Goal: Contribute content: Contribute content

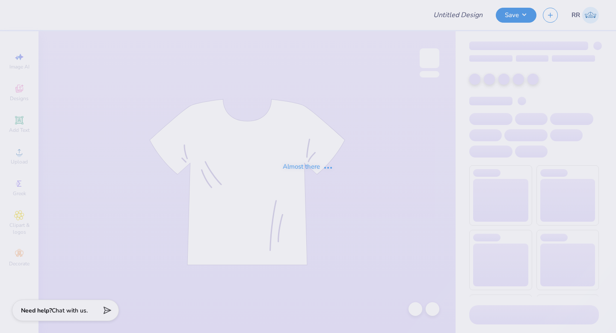
type input "theta tau rush shirts"
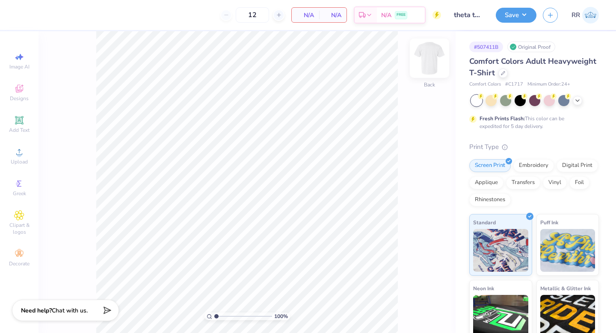
click at [426, 60] on img at bounding box center [429, 58] width 34 height 34
click at [23, 159] on span "Upload" at bounding box center [19, 161] width 17 height 7
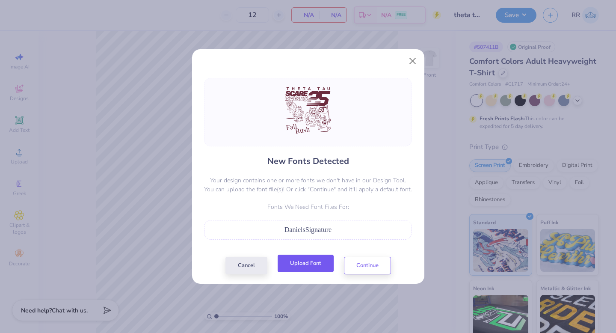
click at [316, 271] on button "Upload Font" at bounding box center [306, 264] width 56 height 18
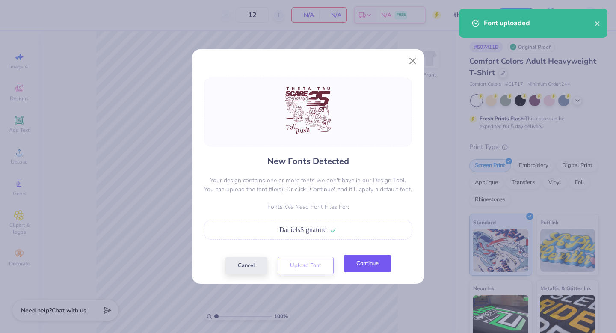
click at [371, 265] on button "Continue" at bounding box center [367, 264] width 47 height 18
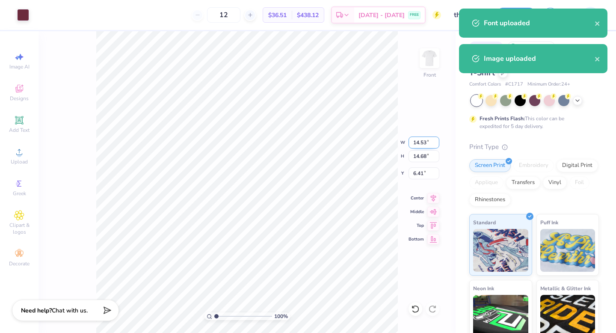
click at [417, 142] on input "14.53" at bounding box center [424, 143] width 31 height 12
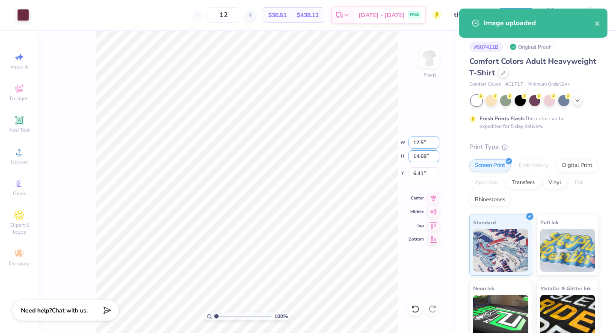
type input "12.50"
type input "12.63"
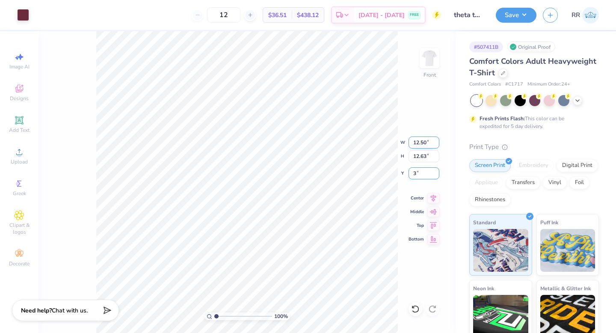
type input "3.00"
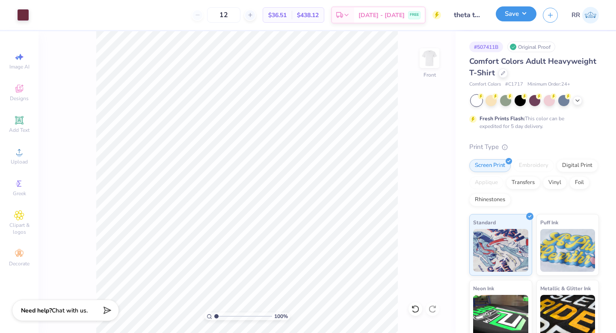
click at [518, 15] on button "Save" at bounding box center [516, 13] width 41 height 15
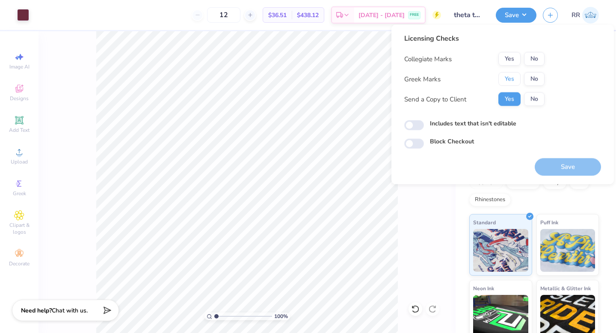
drag, startPoint x: 511, startPoint y: 80, endPoint x: 526, endPoint y: 68, distance: 19.4
click at [511, 80] on button "Yes" at bounding box center [510, 79] width 22 height 14
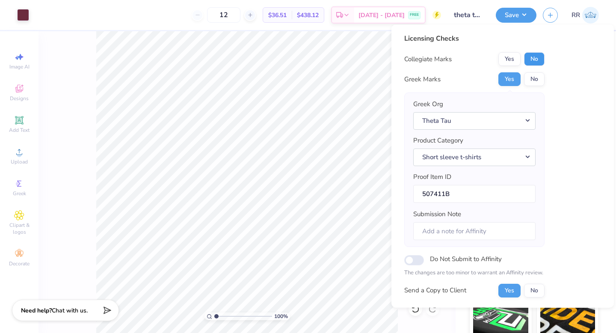
click at [533, 61] on button "No" at bounding box center [534, 59] width 21 height 14
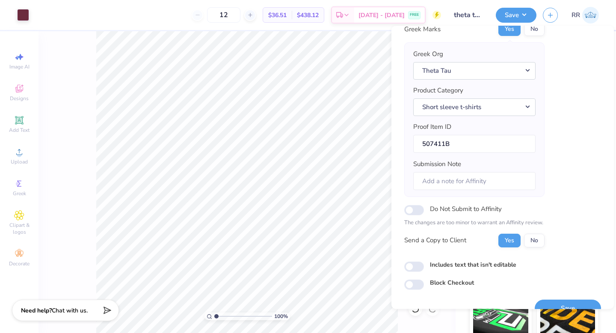
scroll to position [67, 0]
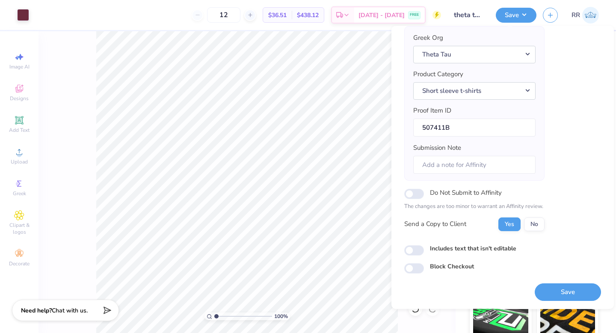
click at [547, 291] on button "Save" at bounding box center [568, 292] width 66 height 18
